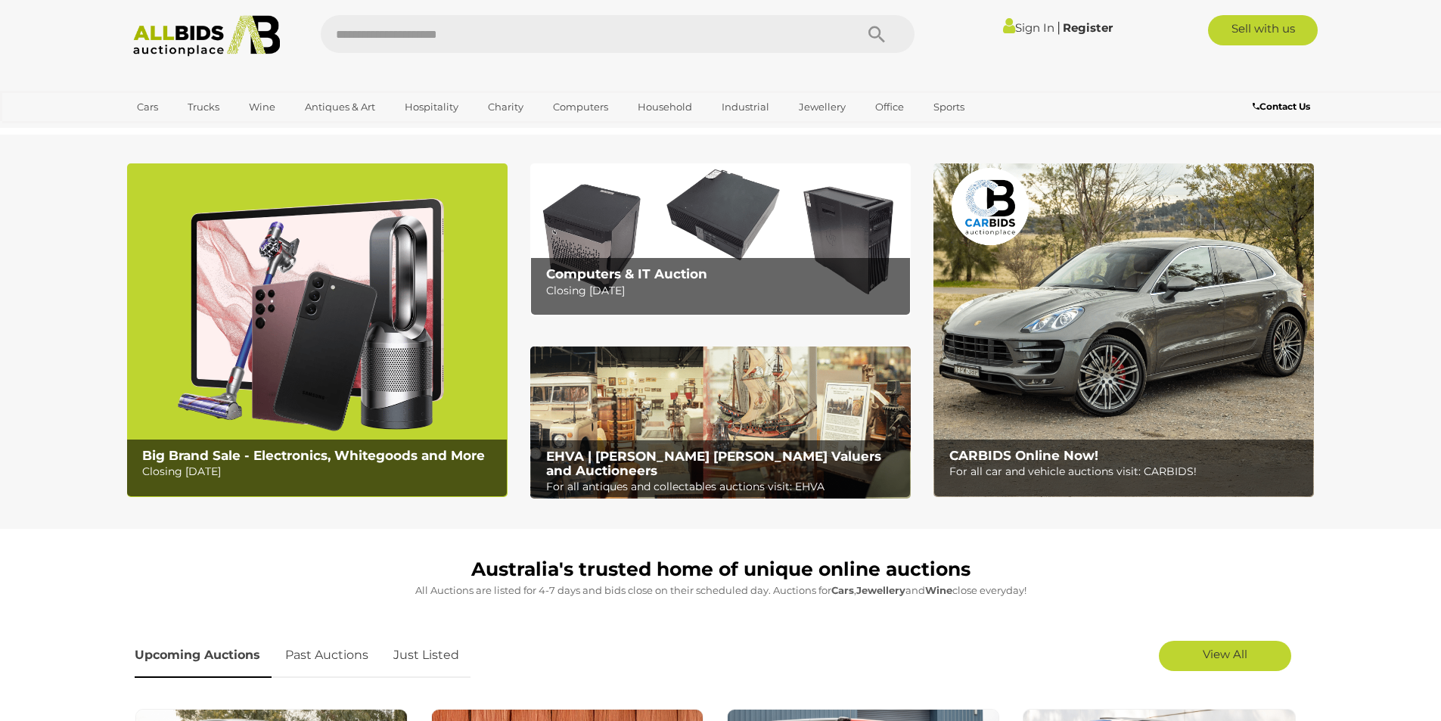
click at [207, 38] on img at bounding box center [207, 36] width 164 height 42
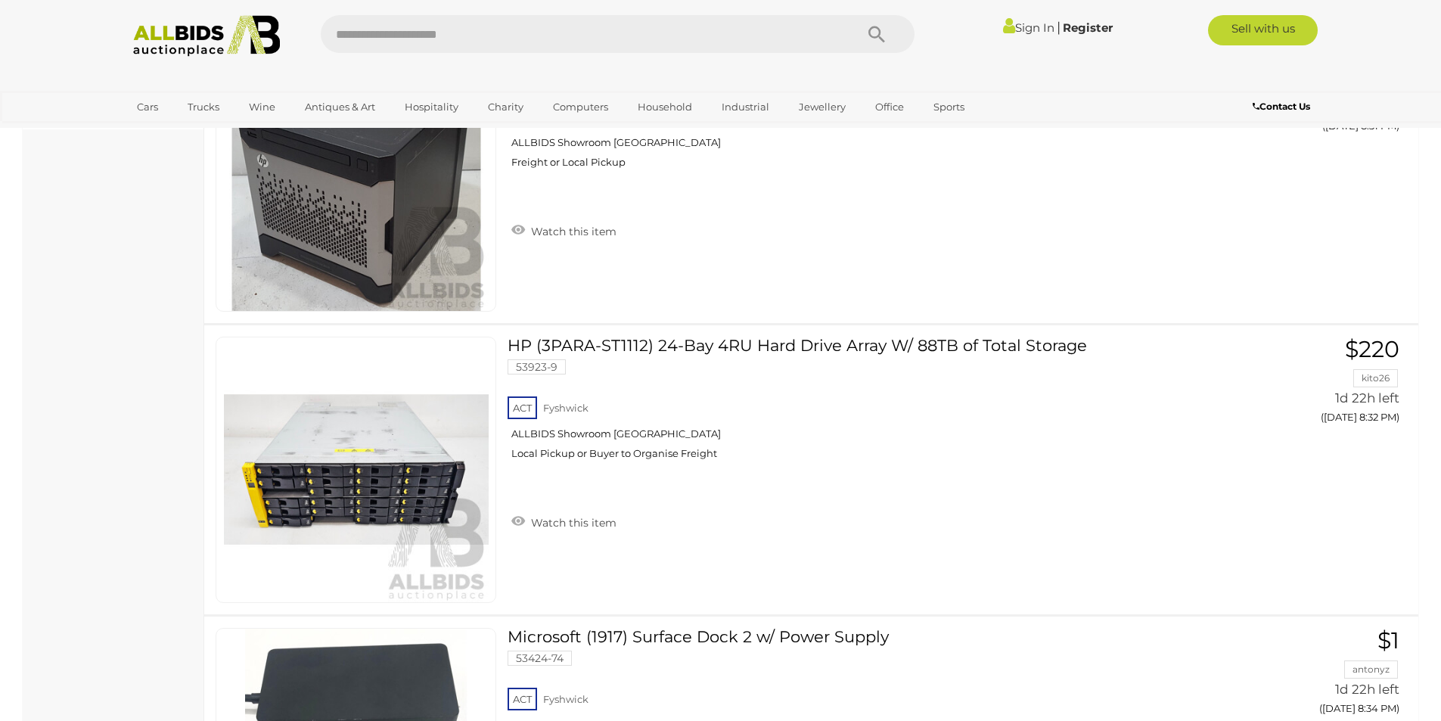
scroll to position [1187, 0]
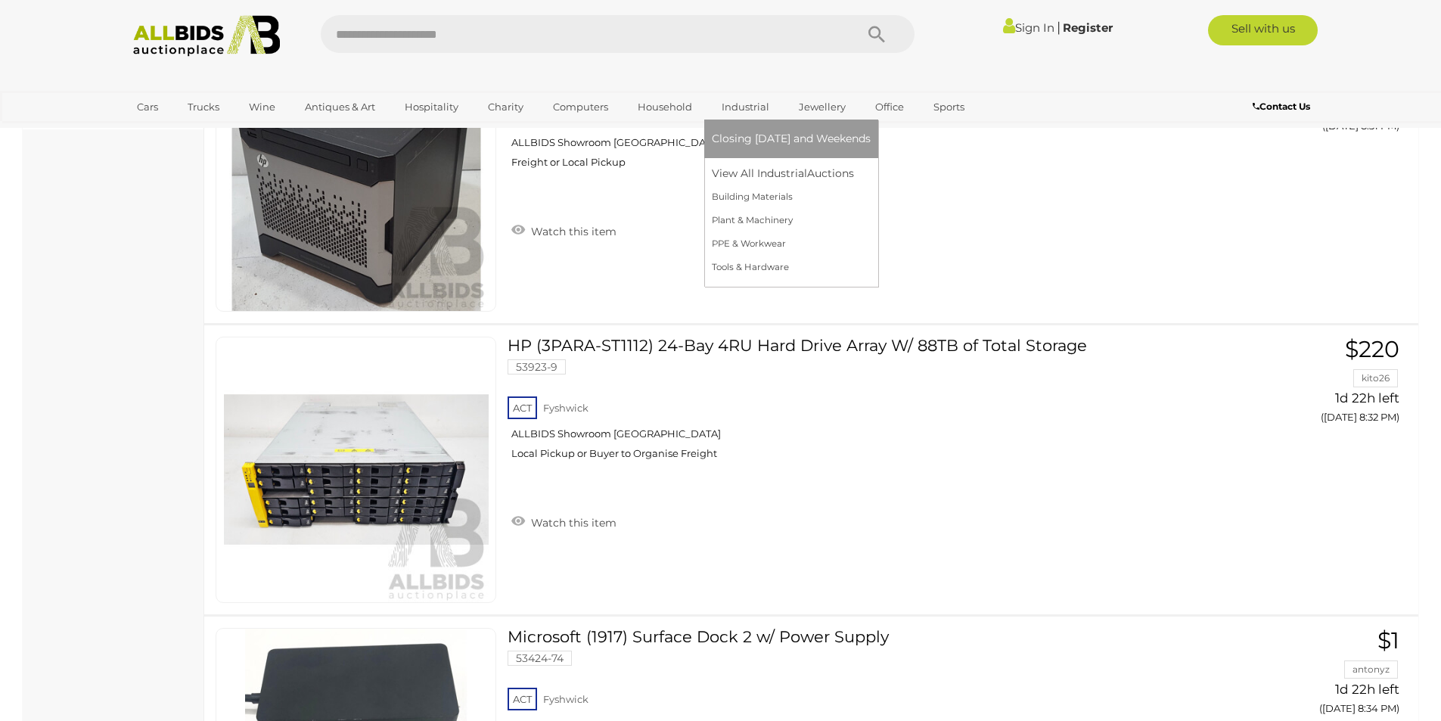
scroll to position [1187, 0]
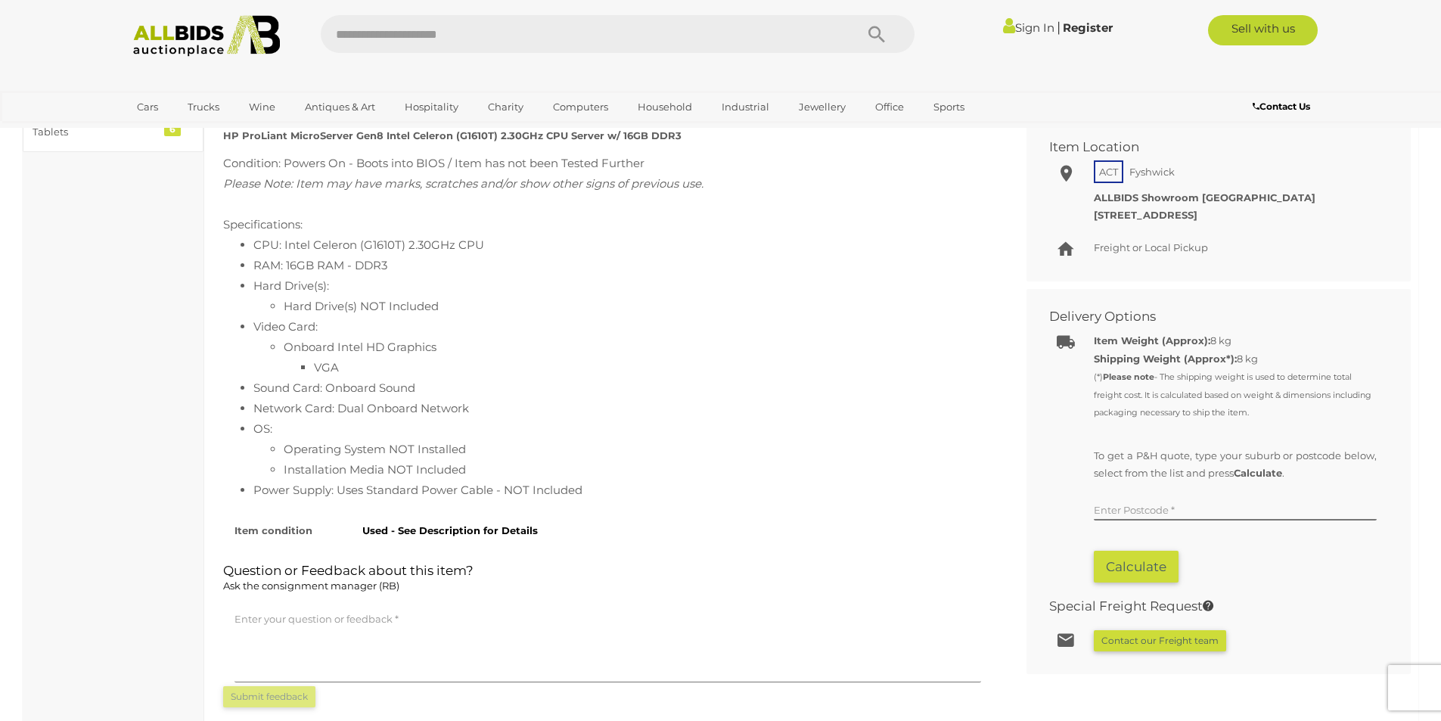
scroll to position [681, 0]
click at [1130, 509] on input "text" at bounding box center [1235, 508] width 283 height 23
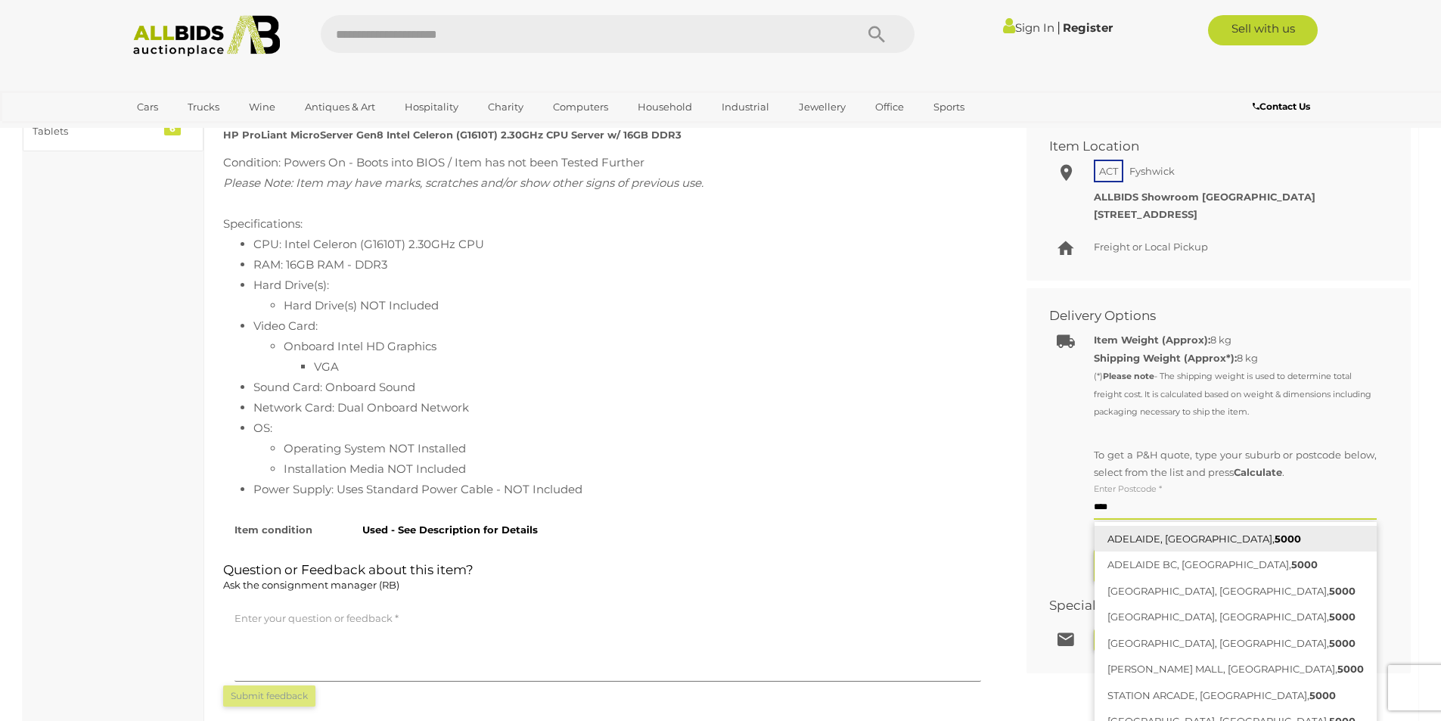
click at [1133, 535] on link "ADELAIDE, SA, 5000" at bounding box center [1236, 539] width 282 height 26
type input "**********"
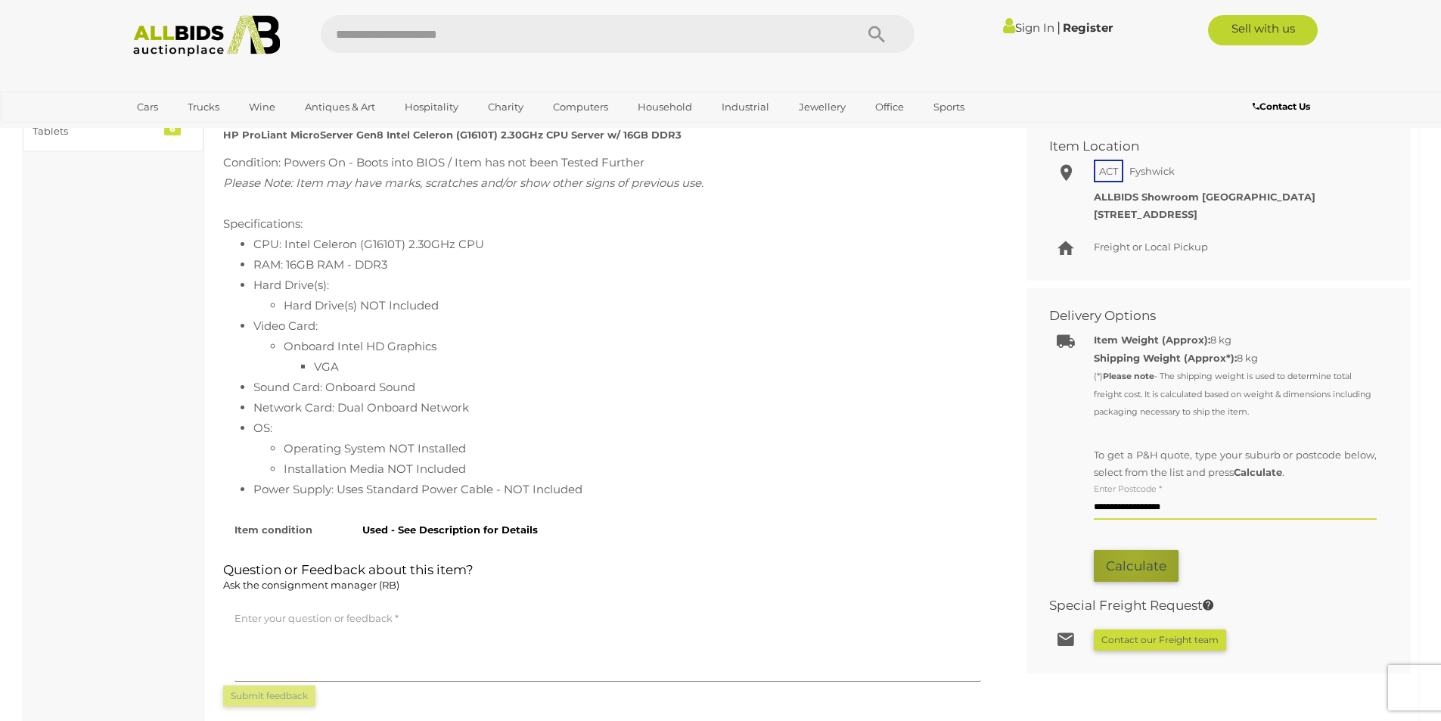
click at [1133, 558] on button "Calculate" at bounding box center [1136, 566] width 85 height 33
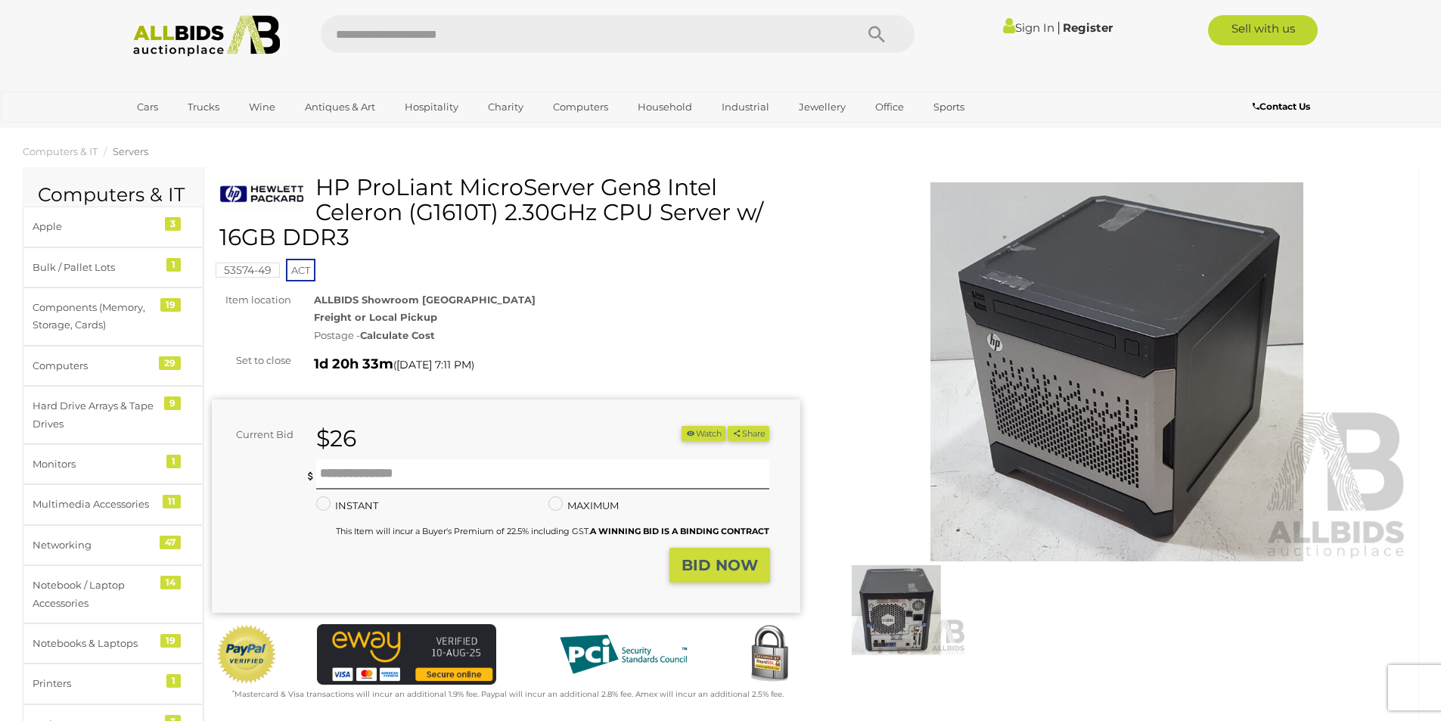
scroll to position [0, 0]
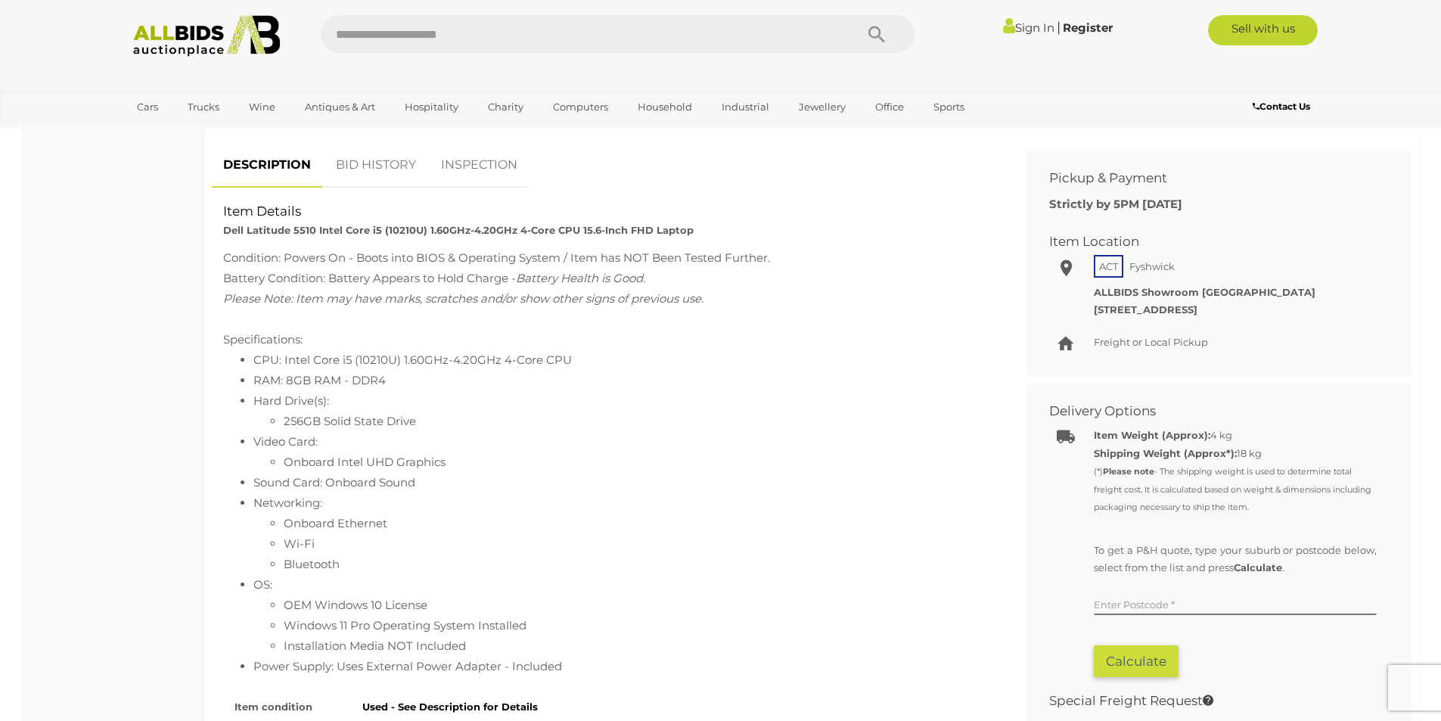
scroll to position [586, 0]
click at [1116, 598] on input "text" at bounding box center [1235, 603] width 283 height 23
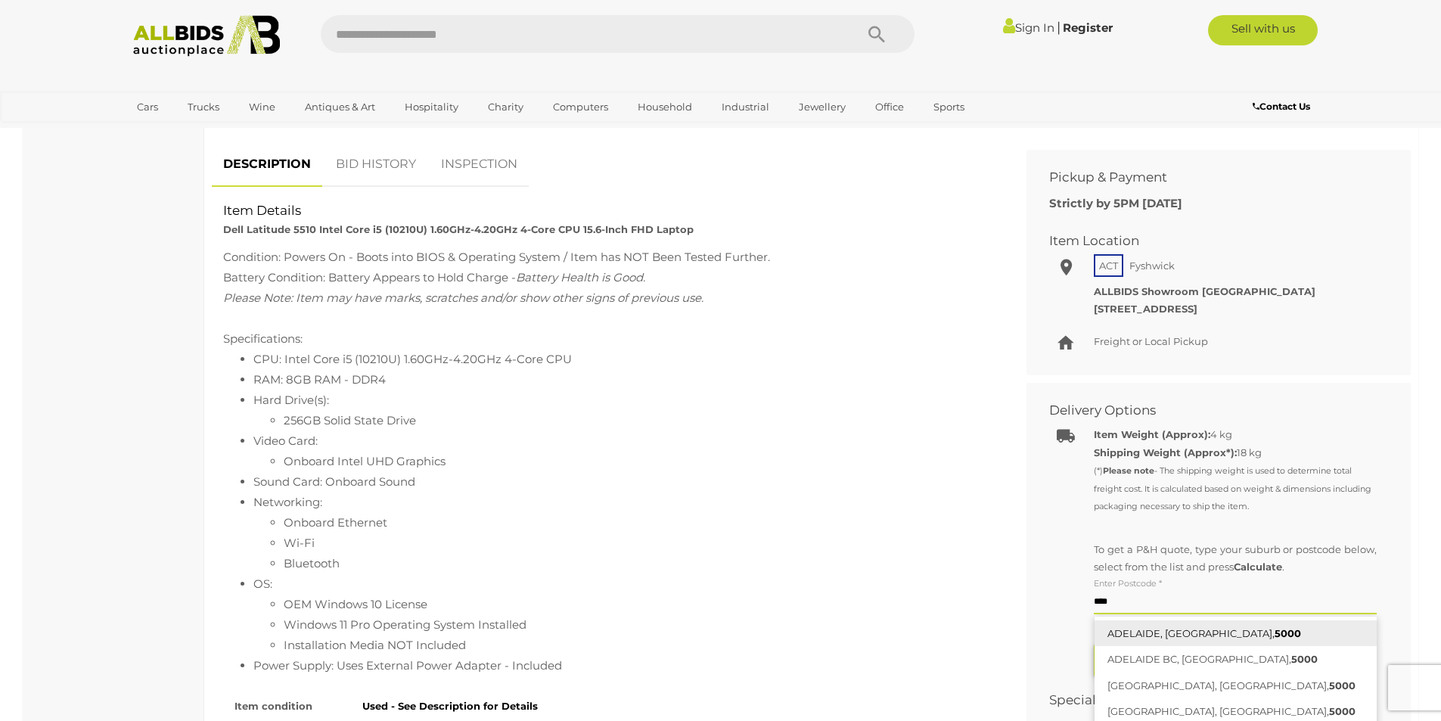
click at [1149, 632] on link "ADELAIDE, SA, 5000" at bounding box center [1236, 633] width 282 height 26
type input "**********"
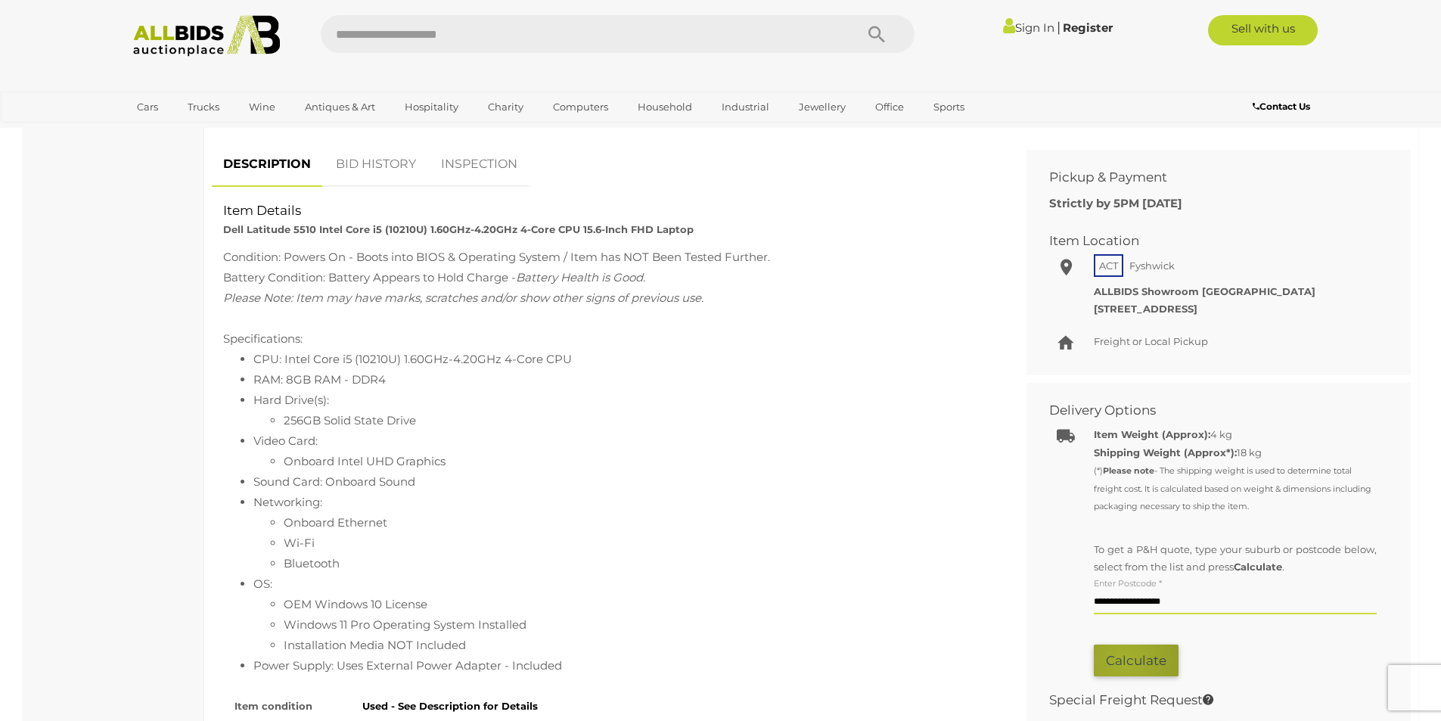
click at [1124, 661] on button "Calculate" at bounding box center [1136, 661] width 85 height 33
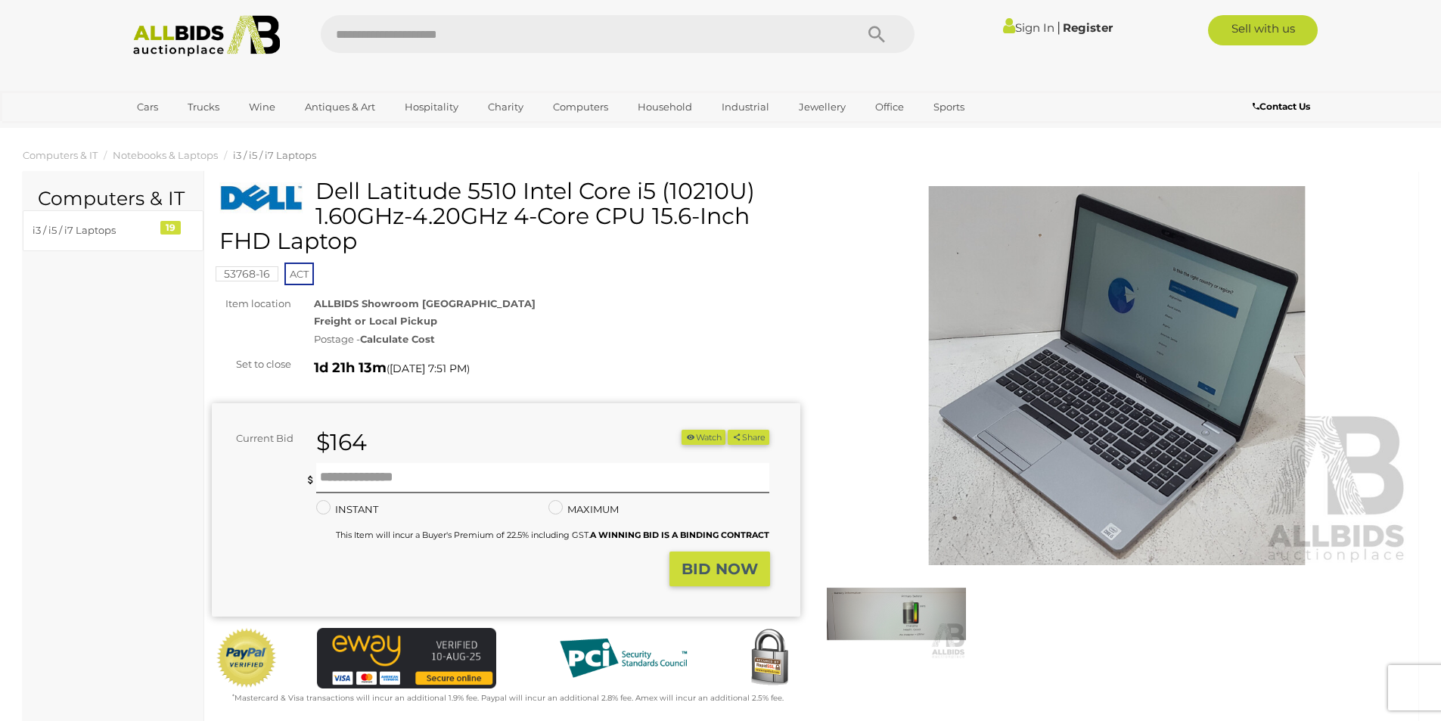
scroll to position [0, 0]
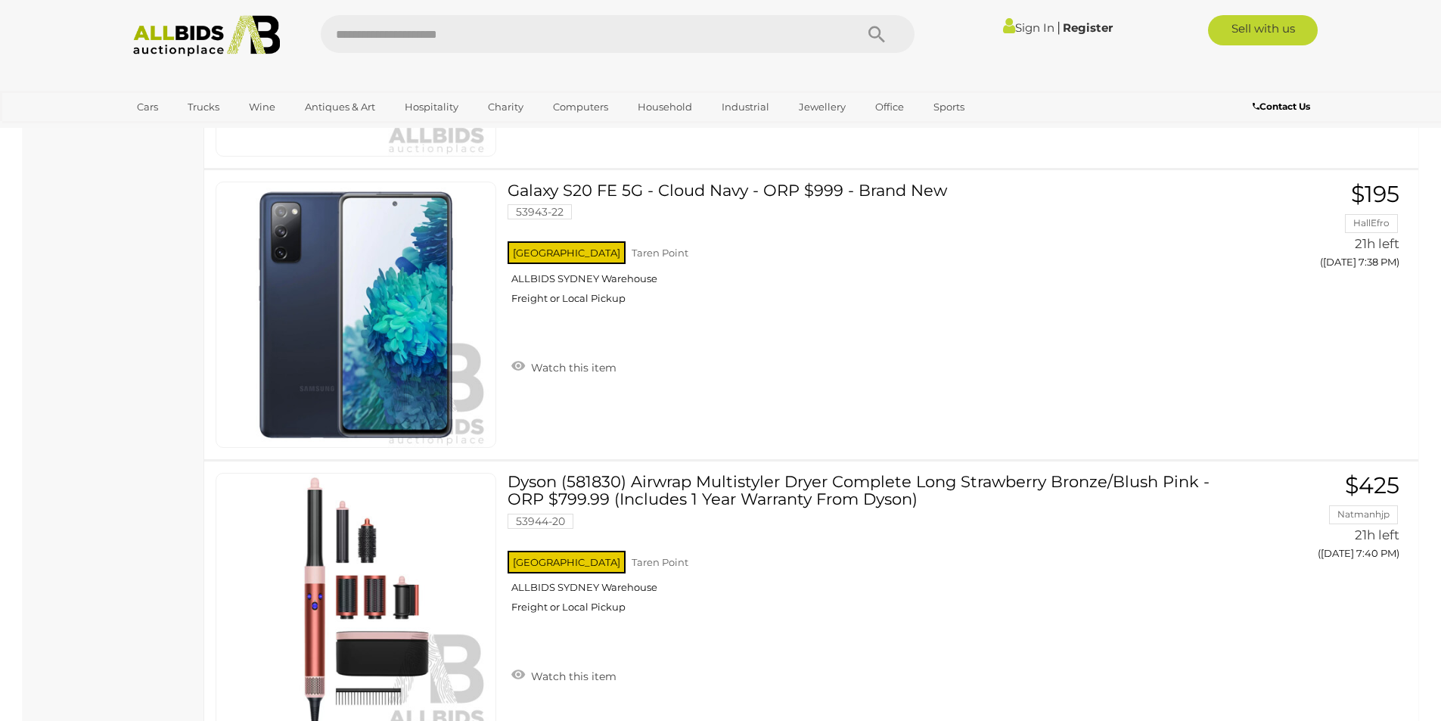
scroll to position [10288, 0]
